Goal: Task Accomplishment & Management: Complete application form

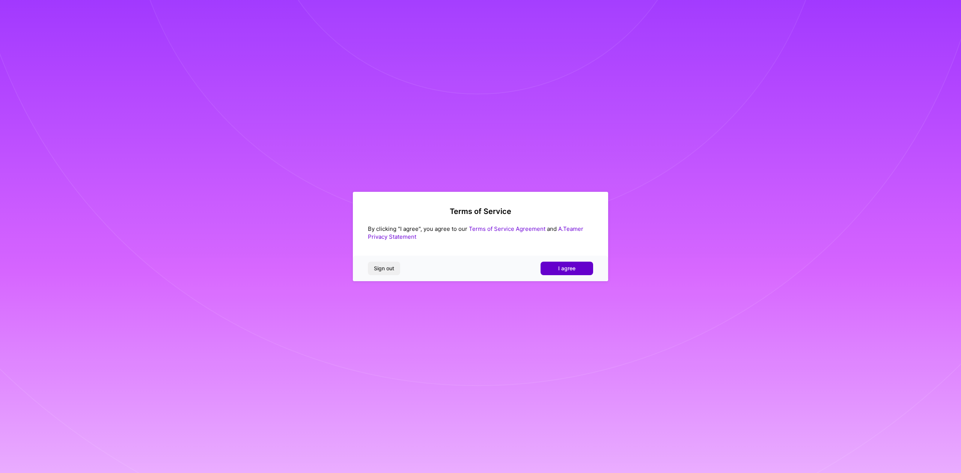
click at [585, 271] on button "I agree" at bounding box center [567, 269] width 53 height 14
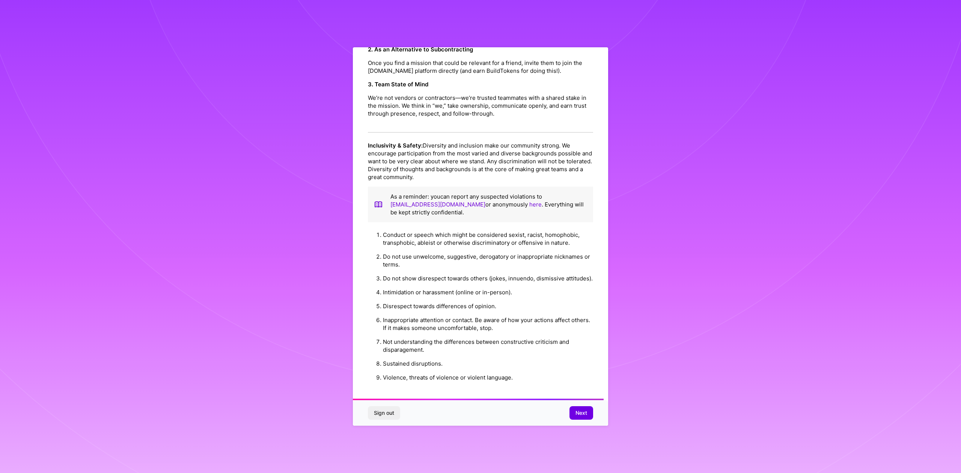
scroll to position [699, 0]
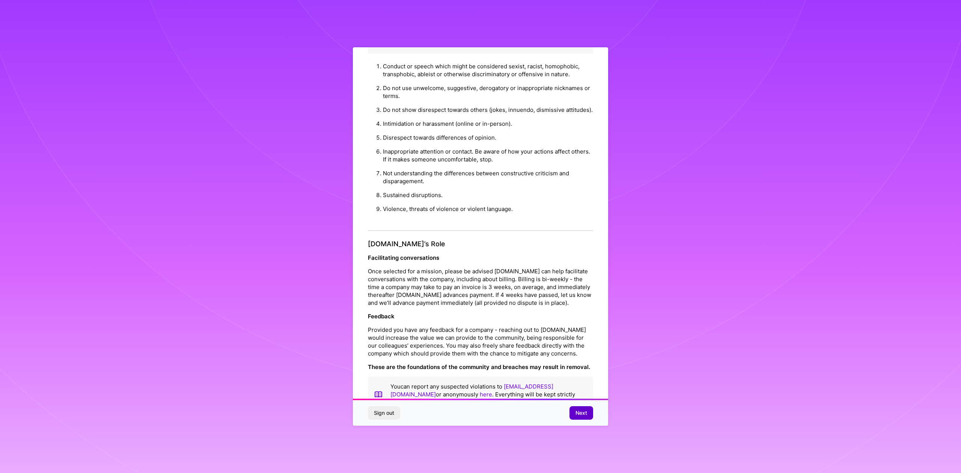
click at [585, 412] on span "Next" at bounding box center [582, 413] width 12 height 8
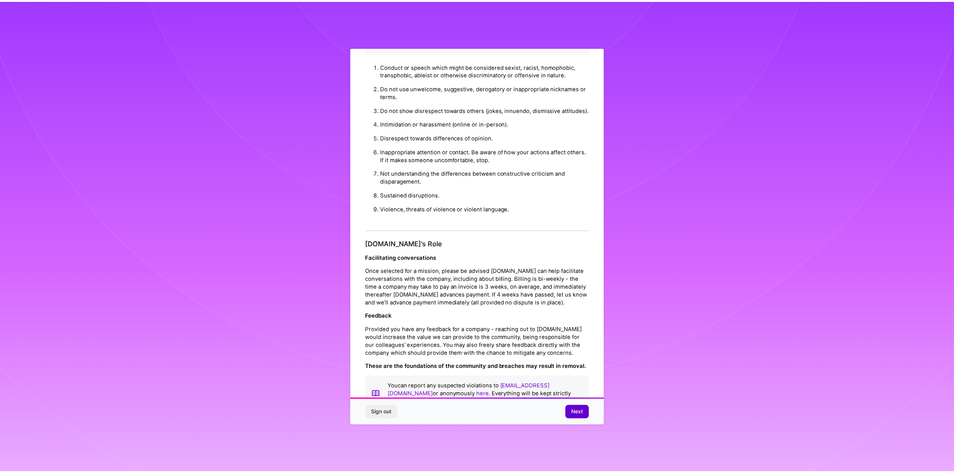
scroll to position [0, 0]
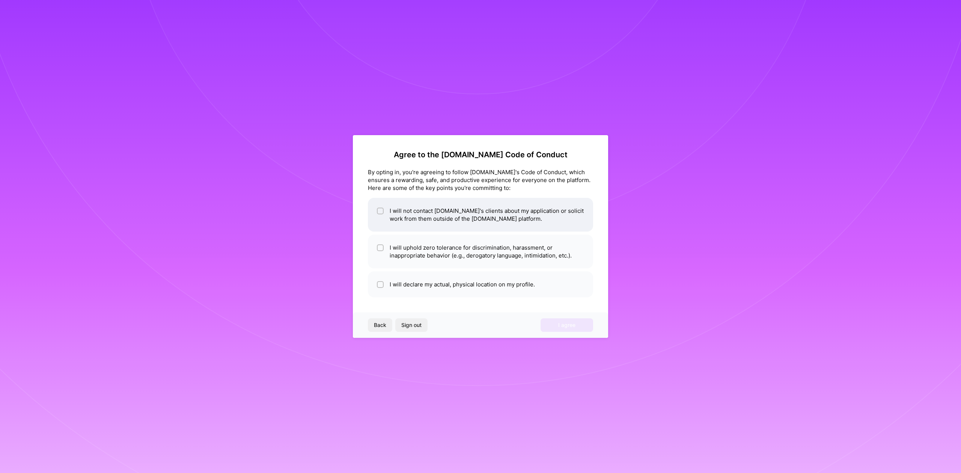
click at [384, 223] on li "I will not contact [DOMAIN_NAME]'s clients about my application or solicit work…" at bounding box center [480, 215] width 225 height 34
checkbox input "true"
click at [384, 245] on li "I will uphold zero tolerance for discrimination, harassment, or inappropriate b…" at bounding box center [480, 252] width 225 height 34
checkbox input "true"
click at [388, 289] on li "I will declare my actual, physical location on my profile." at bounding box center [480, 284] width 225 height 26
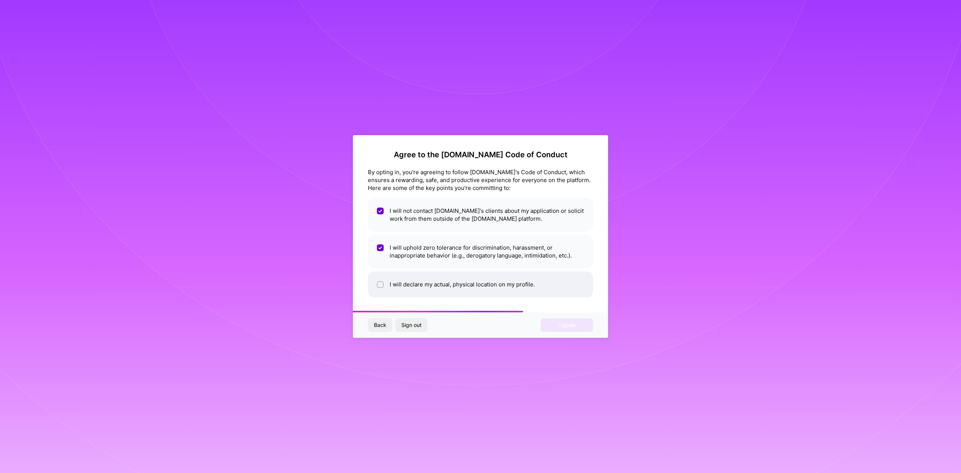
checkbox input "true"
click at [550, 321] on button "I agree" at bounding box center [567, 325] width 53 height 14
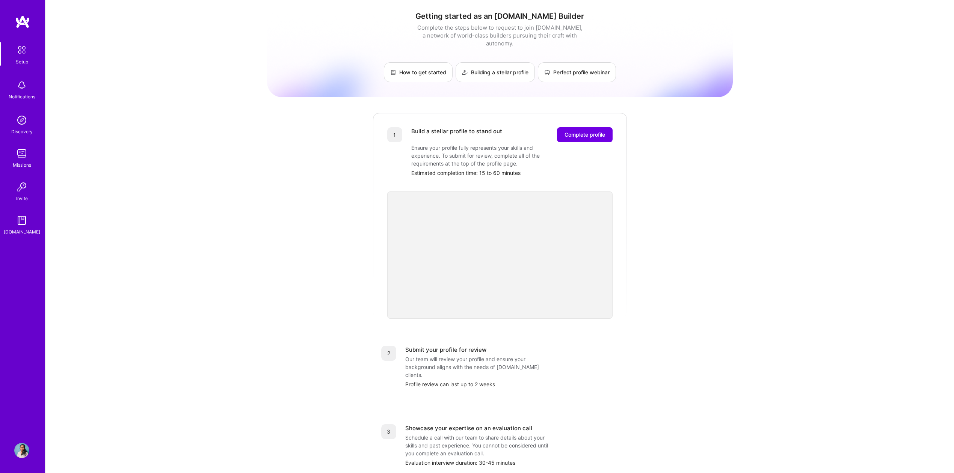
scroll to position [98, 0]
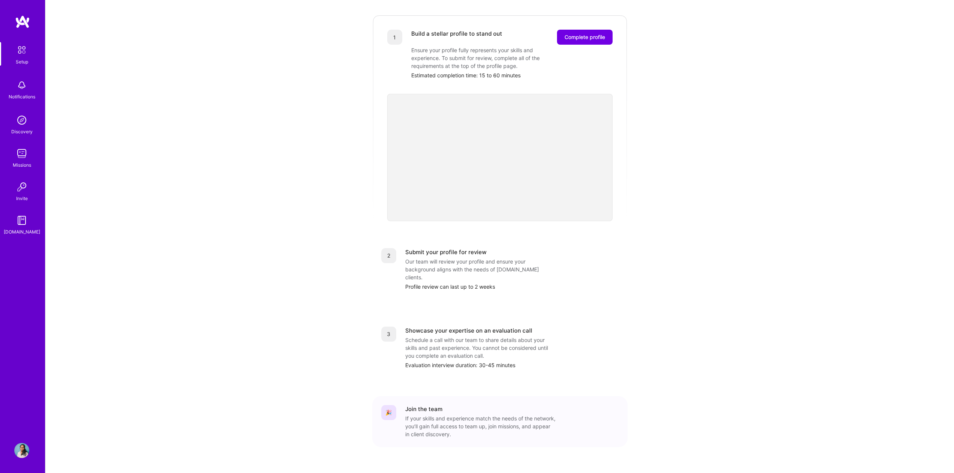
click at [22, 17] on img at bounding box center [22, 22] width 15 height 14
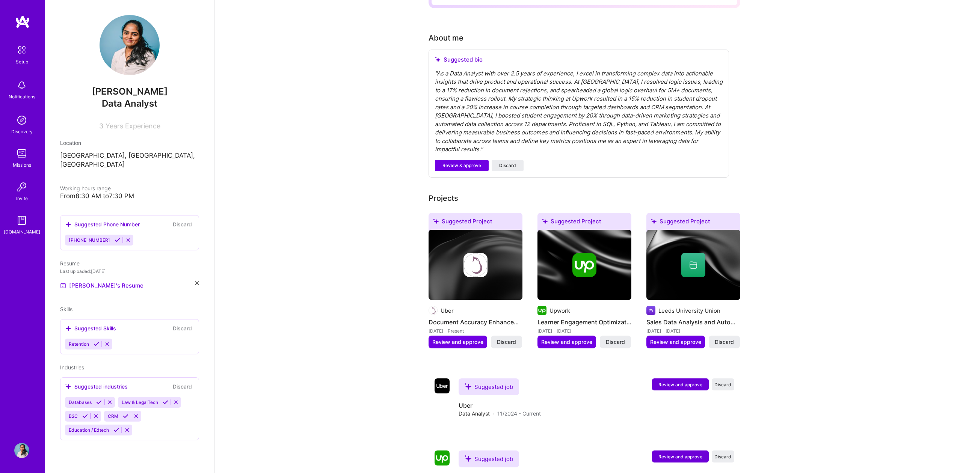
scroll to position [290, 0]
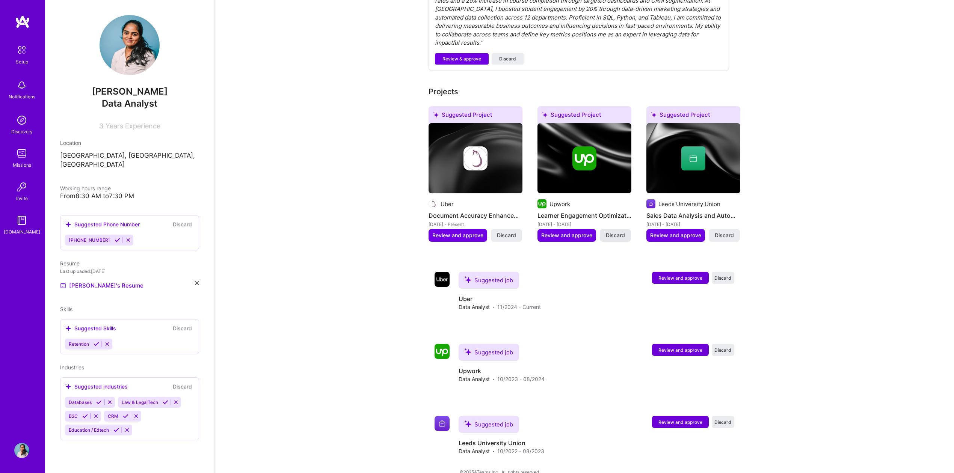
click at [621, 232] on span "Discard" at bounding box center [615, 236] width 19 height 8
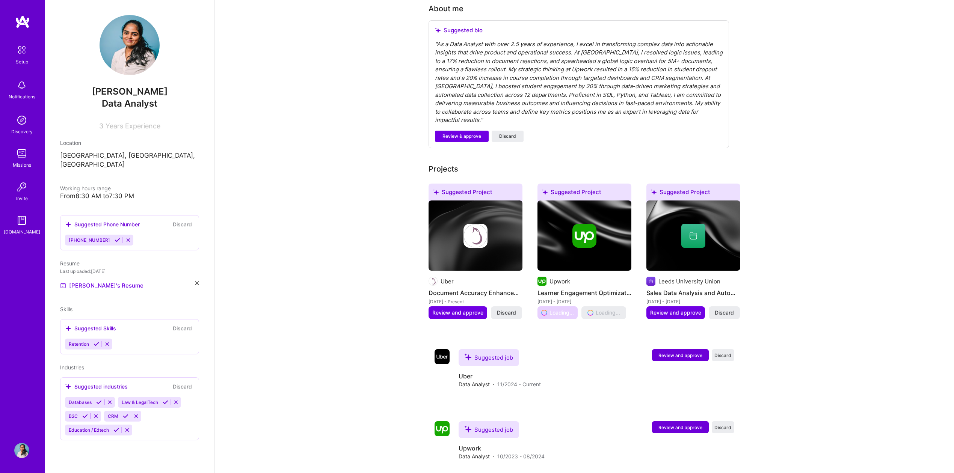
scroll to position [212, 0]
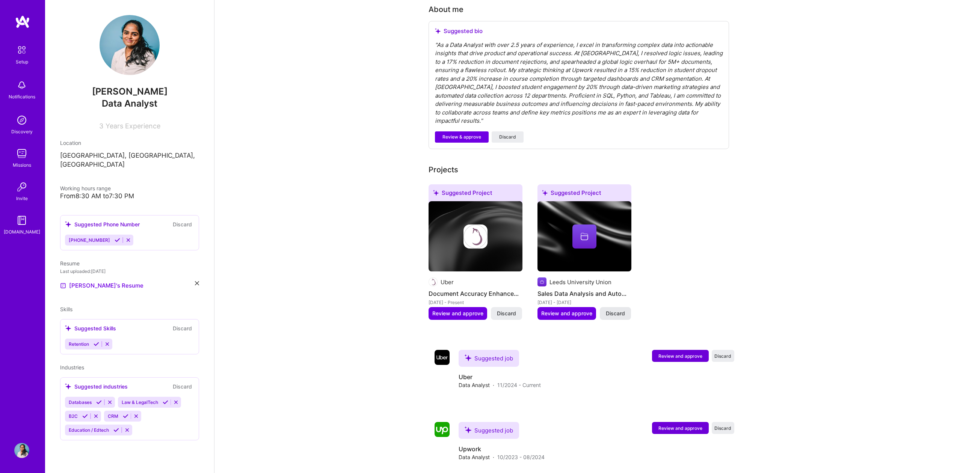
click at [615, 310] on span "Discard" at bounding box center [615, 314] width 19 height 8
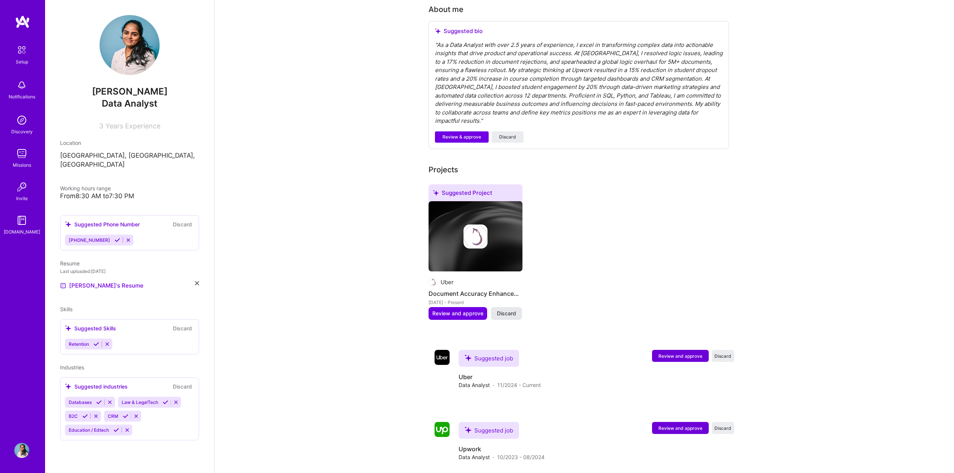
click at [507, 310] on span "Discard" at bounding box center [506, 314] width 19 height 8
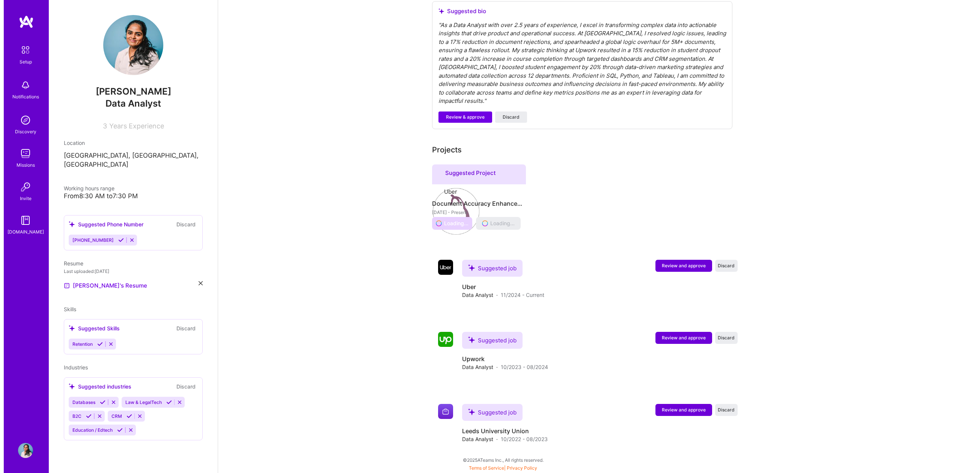
scroll to position [134, 0]
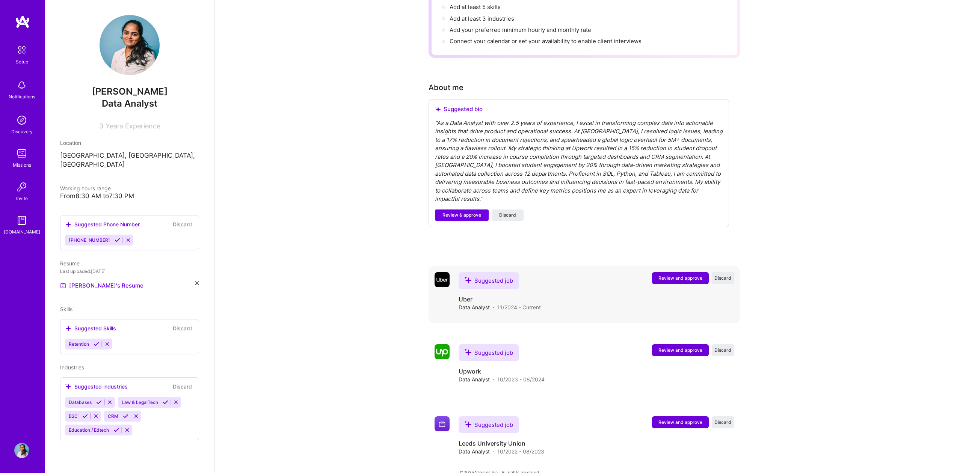
click at [679, 275] on span "Review and approve" at bounding box center [680, 278] width 44 height 6
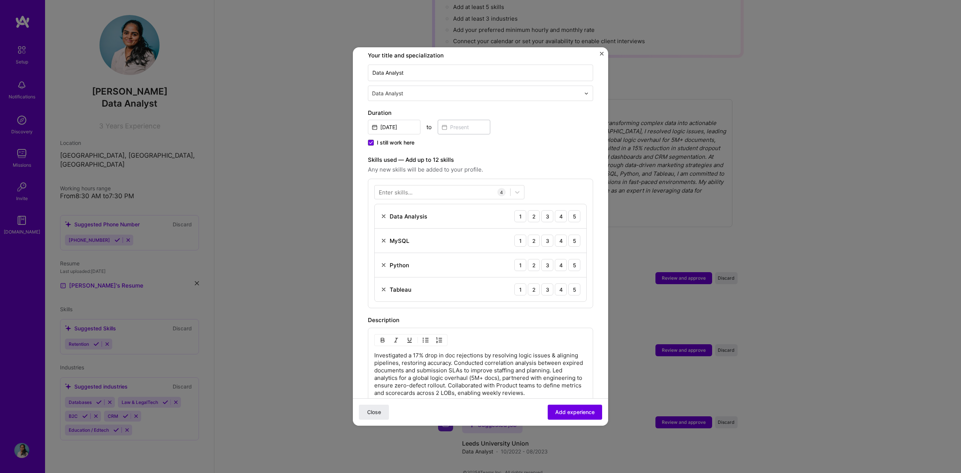
scroll to position [308, 0]
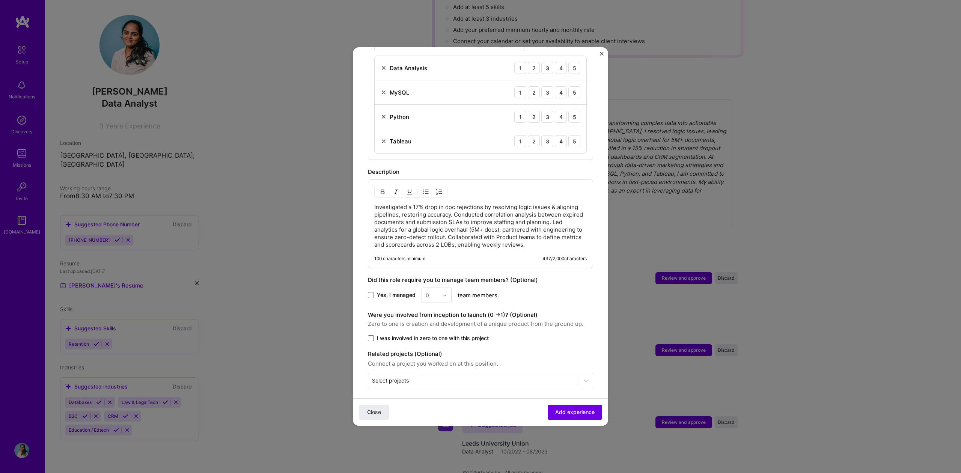
click at [370, 335] on span at bounding box center [371, 338] width 6 height 6
click at [0, 0] on input "I was involved in zero to one with this project" at bounding box center [0, 0] width 0 height 0
drag, startPoint x: 454, startPoint y: 321, endPoint x: 408, endPoint y: 313, distance: 46.8
drag, startPoint x: 408, startPoint y: 313, endPoint x: 410, endPoint y: 323, distance: 10.4
click at [410, 323] on span "Zero to one is creation and development of a unique product from the ground up." at bounding box center [480, 323] width 225 height 9
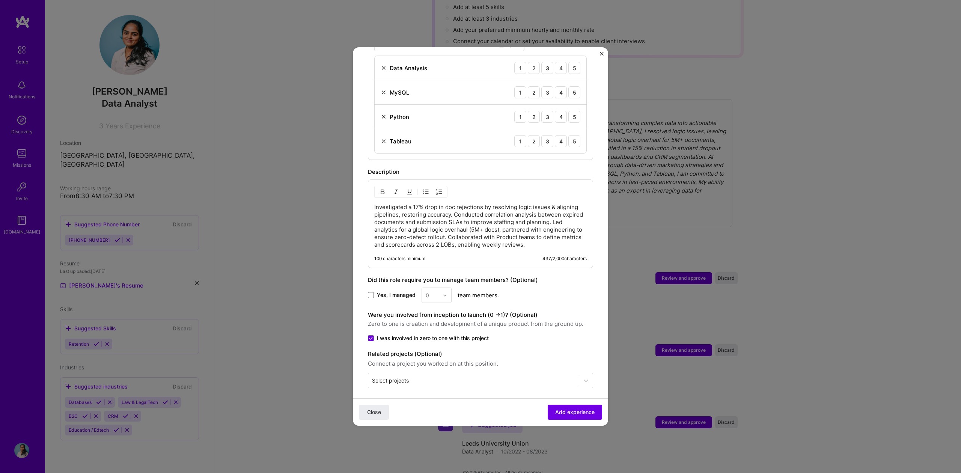
click at [514, 335] on label "I was involved in zero to one with this project" at bounding box center [480, 339] width 225 height 8
click at [0, 0] on input "I was involved in zero to one with this project" at bounding box center [0, 0] width 0 height 0
click at [478, 377] on input "text" at bounding box center [473, 381] width 203 height 8
click at [576, 412] on span "Add experience" at bounding box center [574, 412] width 39 height 8
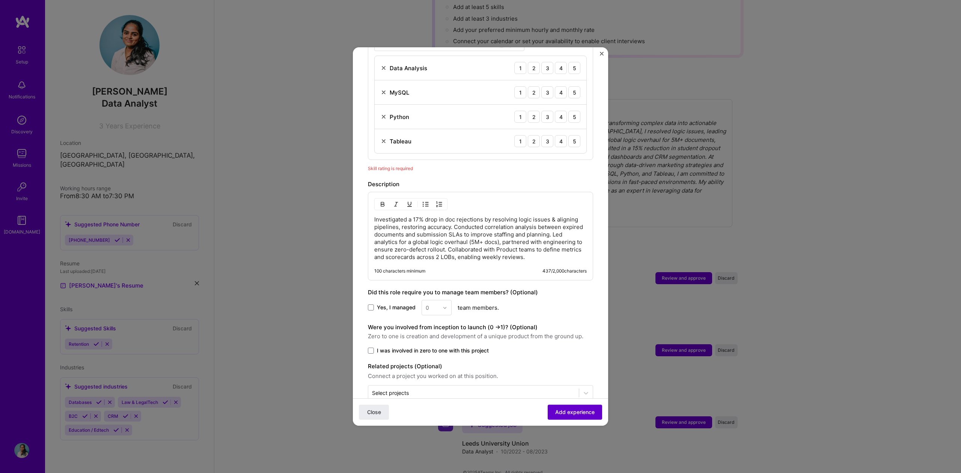
scroll to position [261, 0]
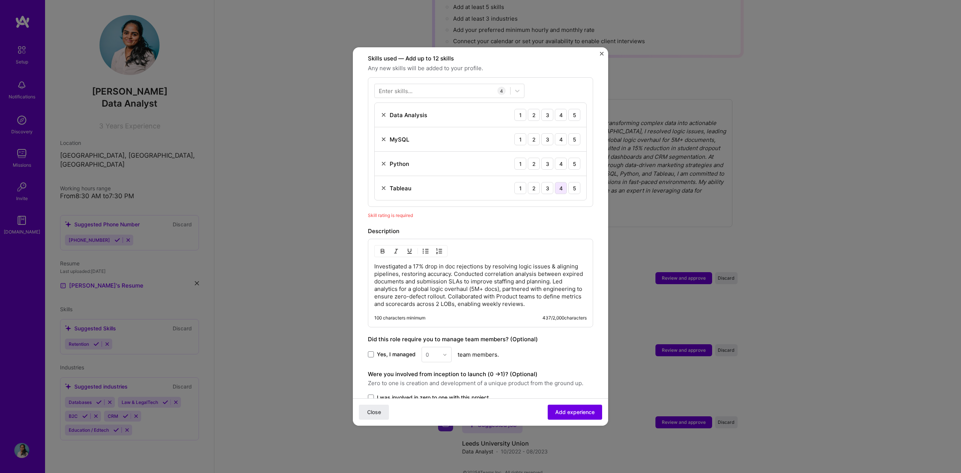
click at [556, 182] on div "4" at bounding box center [561, 188] width 12 height 12
click at [554, 164] on div "Python 1 2 3 4 5" at bounding box center [481, 164] width 212 height 24
click at [555, 161] on div "4" at bounding box center [561, 164] width 12 height 12
click at [555, 133] on div "4" at bounding box center [561, 139] width 12 height 12
click at [555, 109] on div "4" at bounding box center [561, 115] width 12 height 12
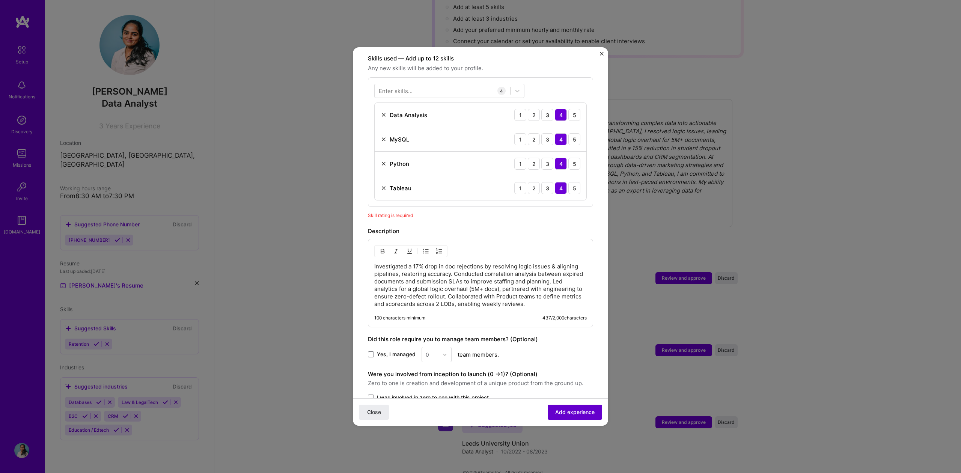
click at [568, 417] on button "Add experience" at bounding box center [575, 412] width 54 height 15
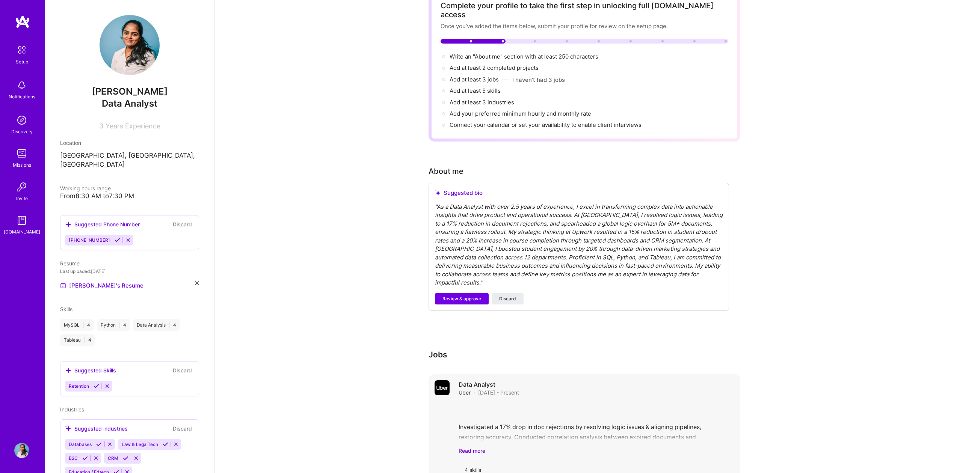
scroll to position [0, 0]
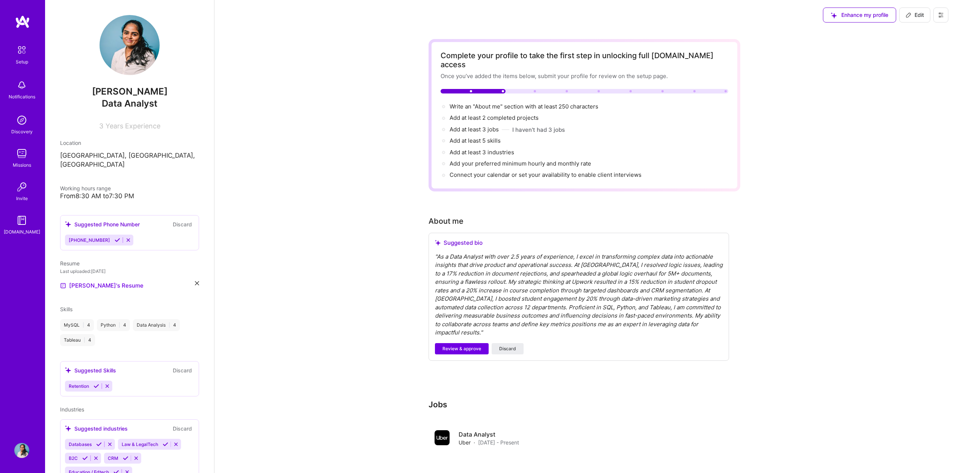
click at [20, 125] on img at bounding box center [21, 120] width 15 height 15
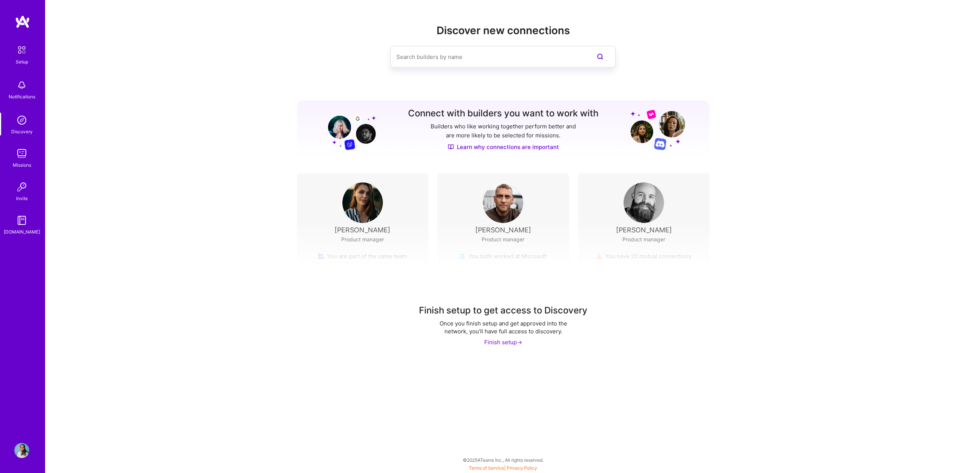
click at [18, 163] on div "Missions" at bounding box center [22, 165] width 18 height 8
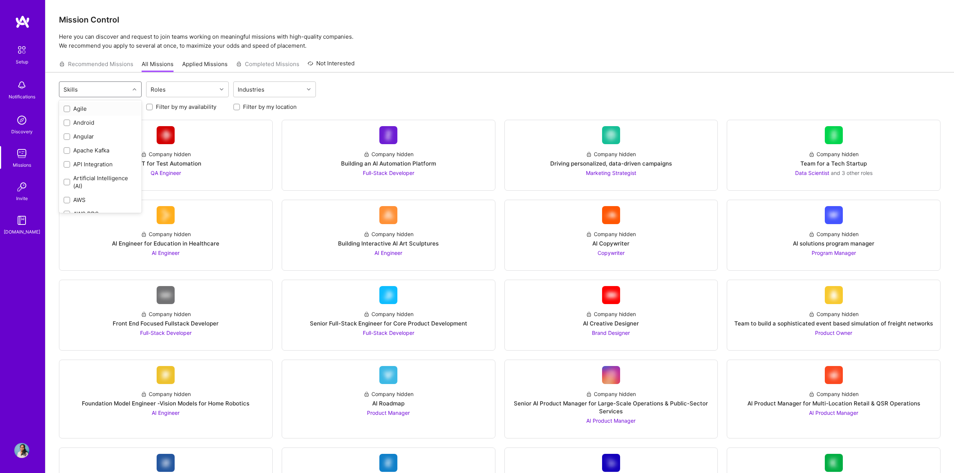
click at [93, 90] on div "Skills" at bounding box center [94, 89] width 70 height 15
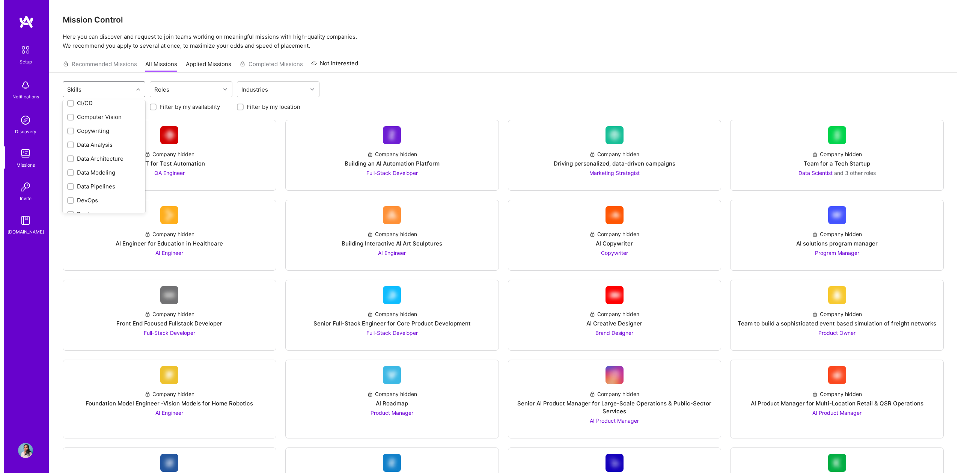
scroll to position [158, 0]
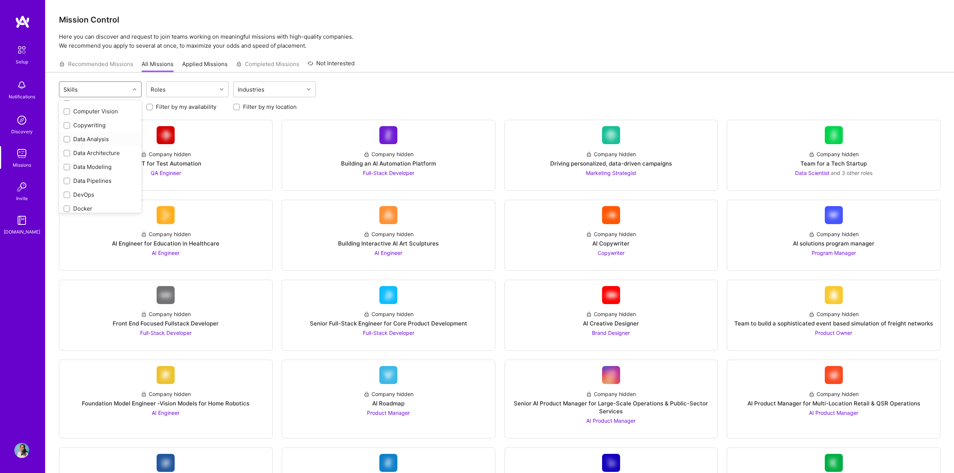
click at [88, 139] on div "Data Analysis" at bounding box center [100, 139] width 74 height 8
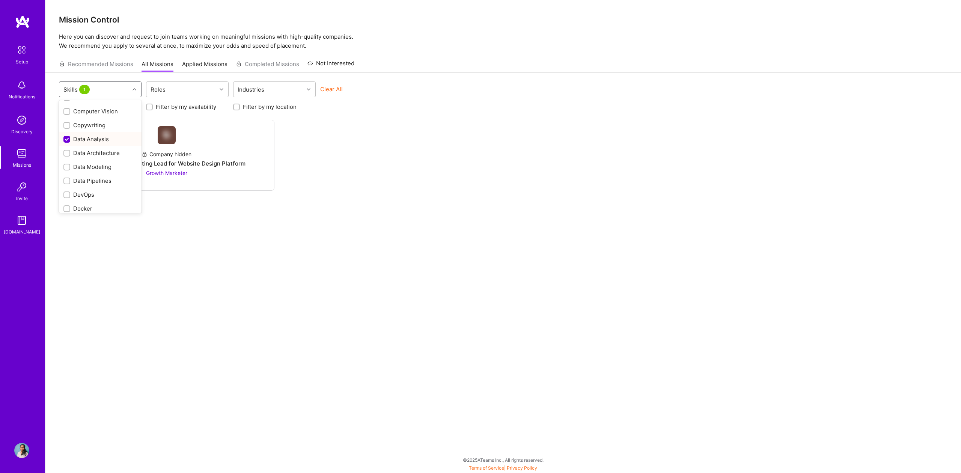
click at [88, 139] on div "Data Analysis" at bounding box center [100, 139] width 74 height 8
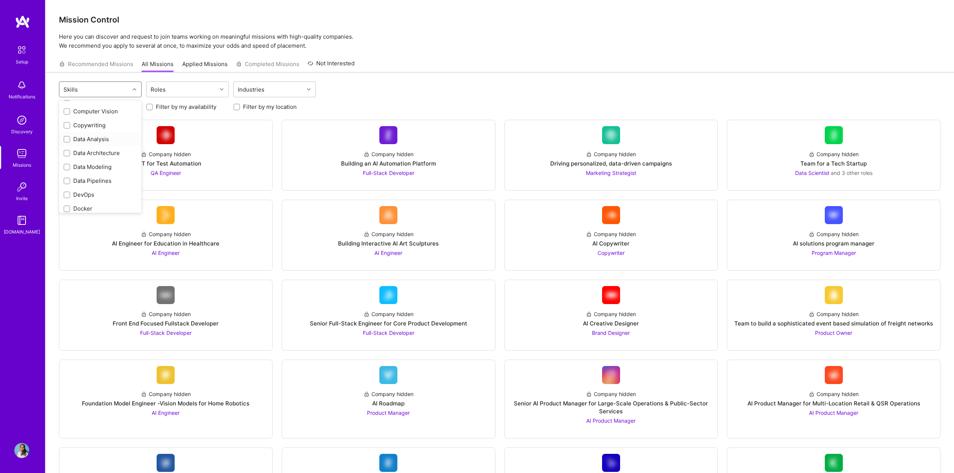
click at [68, 141] on input "checkbox" at bounding box center [67, 139] width 5 height 5
checkbox input "true"
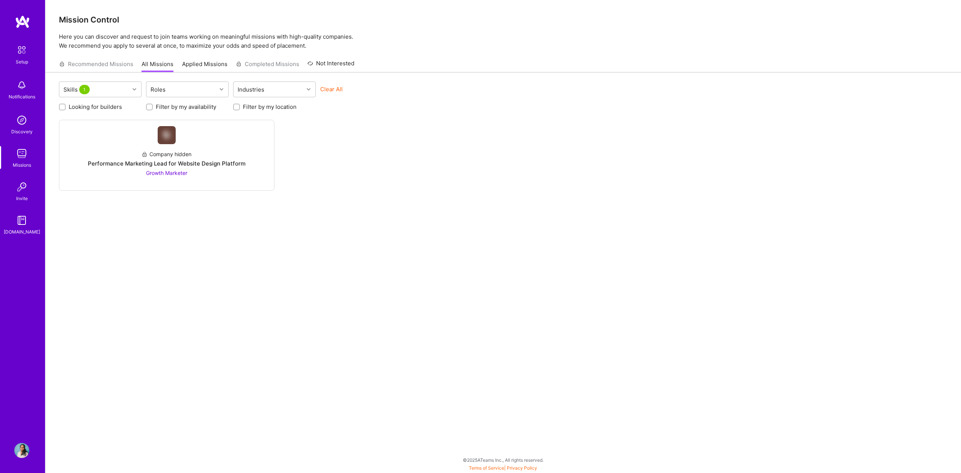
click at [345, 158] on div "Company hidden Performance Marketing Lead for Website Design Platform Growth Ma…" at bounding box center [503, 155] width 889 height 71
click at [102, 89] on div "Skills 1" at bounding box center [94, 89] width 70 height 15
click at [66, 139] on input "checkbox" at bounding box center [67, 139] width 7 height 7
checkbox input "false"
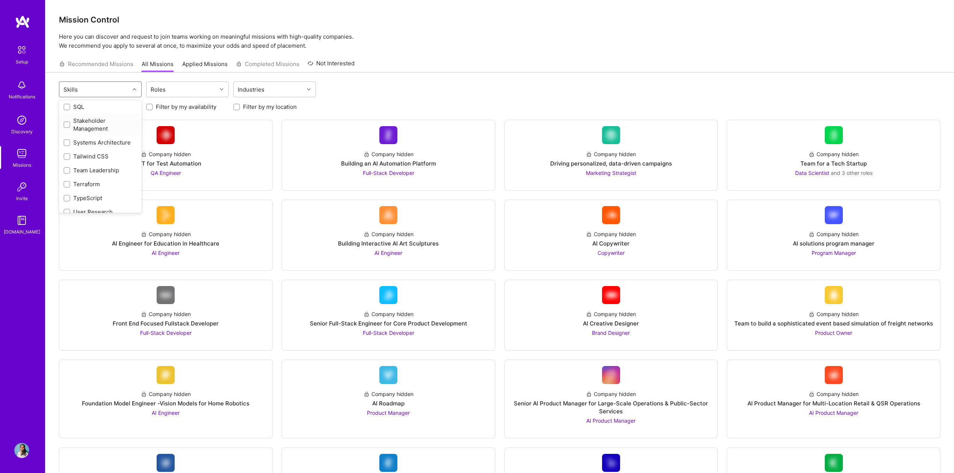
scroll to position [922, 0]
click at [502, 62] on div "Recommended Missions All Missions Applied Missions Completed Missions Not Inter…" at bounding box center [499, 64] width 881 height 16
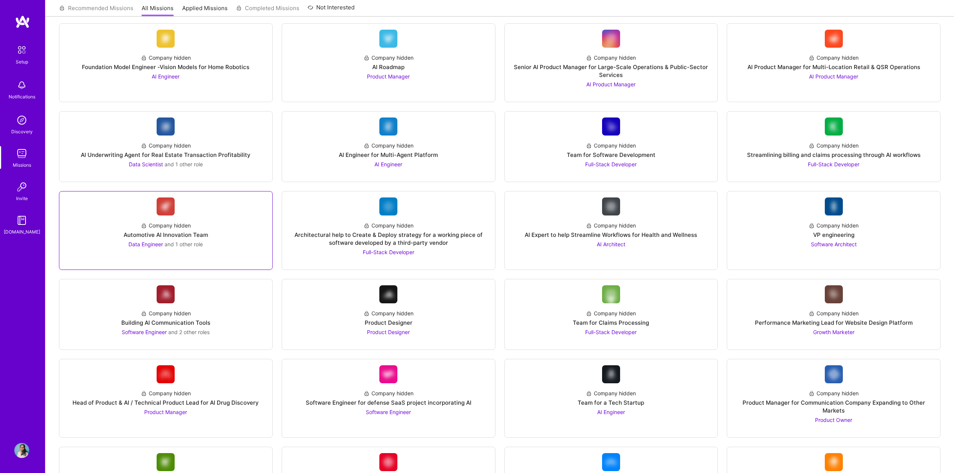
scroll to position [335, 0]
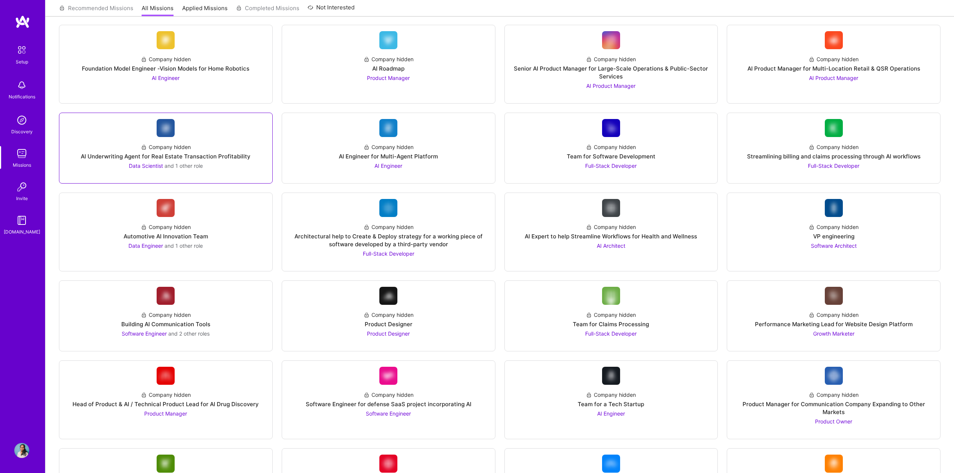
click at [241, 140] on div "Company hidden AI Underwriting Agent for Real Estate Transaction Profitability …" at bounding box center [165, 153] width 201 height 33
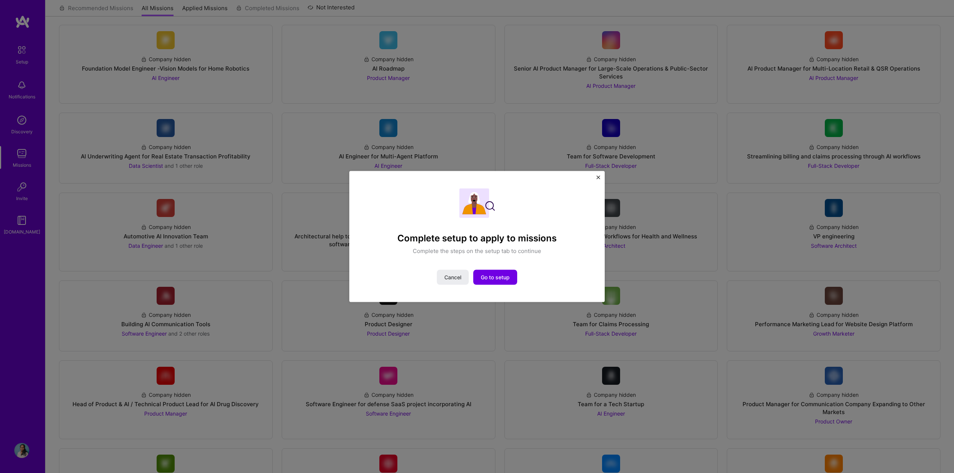
click at [596, 176] on img "Close" at bounding box center [598, 178] width 4 height 4
